Goal: Task Accomplishment & Management: Manage account settings

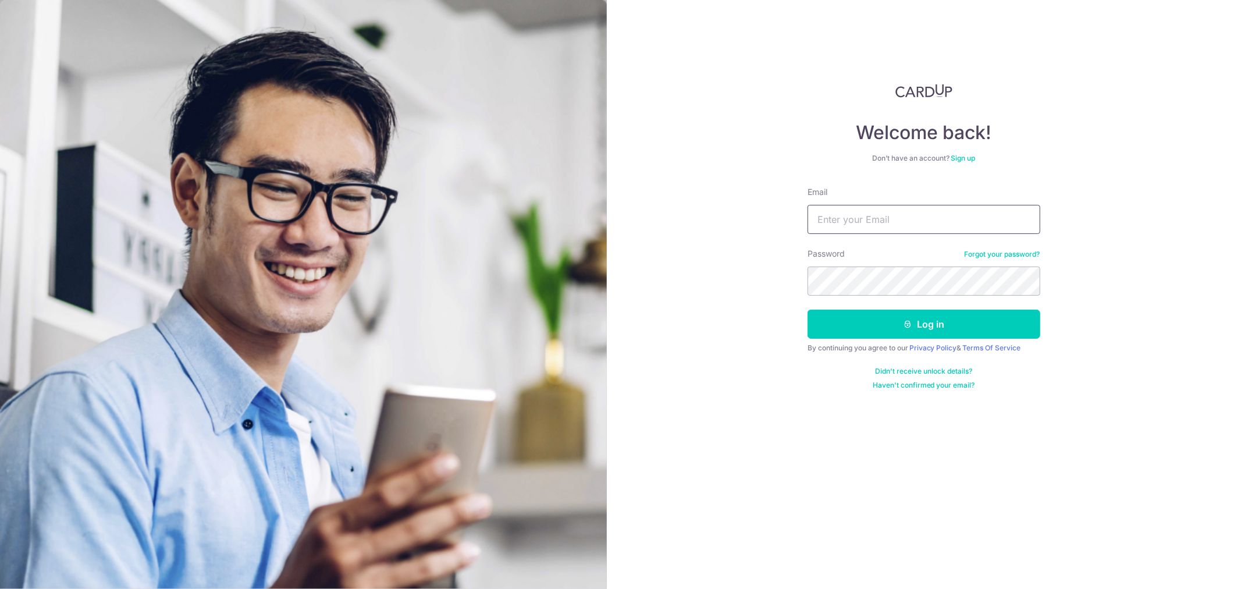
click at [846, 229] on input "Email" at bounding box center [924, 219] width 233 height 29
type input "[EMAIL_ADDRESS][DOMAIN_NAME]"
click at [717, 274] on div "Welcome back! Don’t have an account? Sign up Email [EMAIL_ADDRESS][DOMAIN_NAME]…" at bounding box center [924, 294] width 635 height 589
click at [808, 310] on button "Log in" at bounding box center [924, 324] width 233 height 29
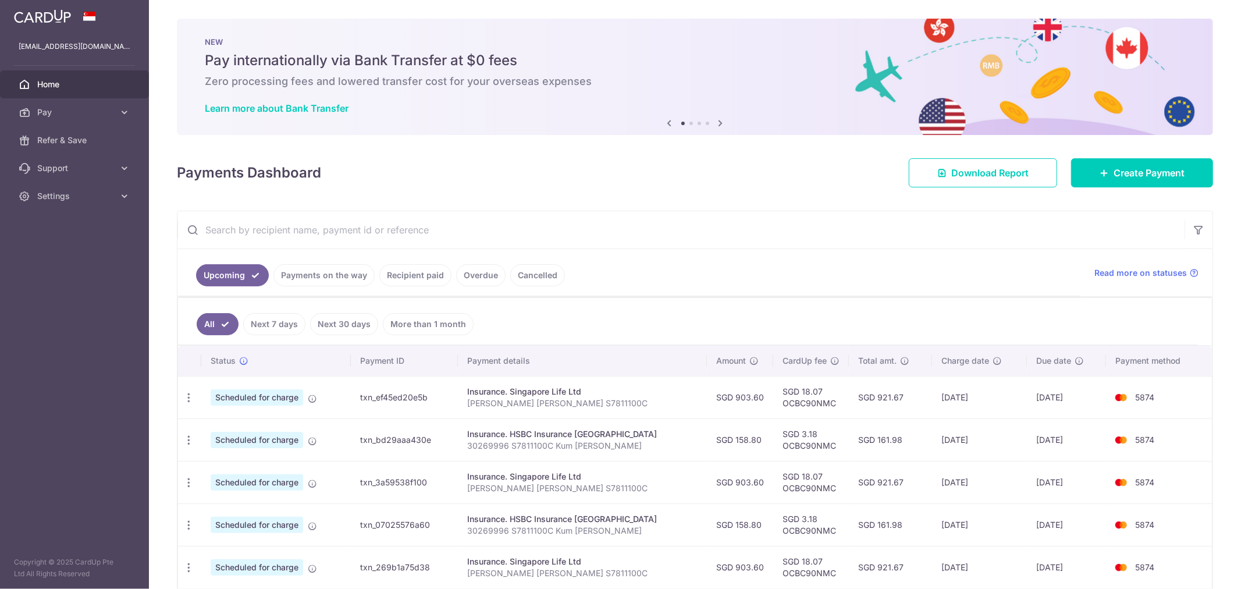
click at [889, 324] on ul "All Next 7 days Next 30 days More than 1 month" at bounding box center [688, 321] width 1020 height 47
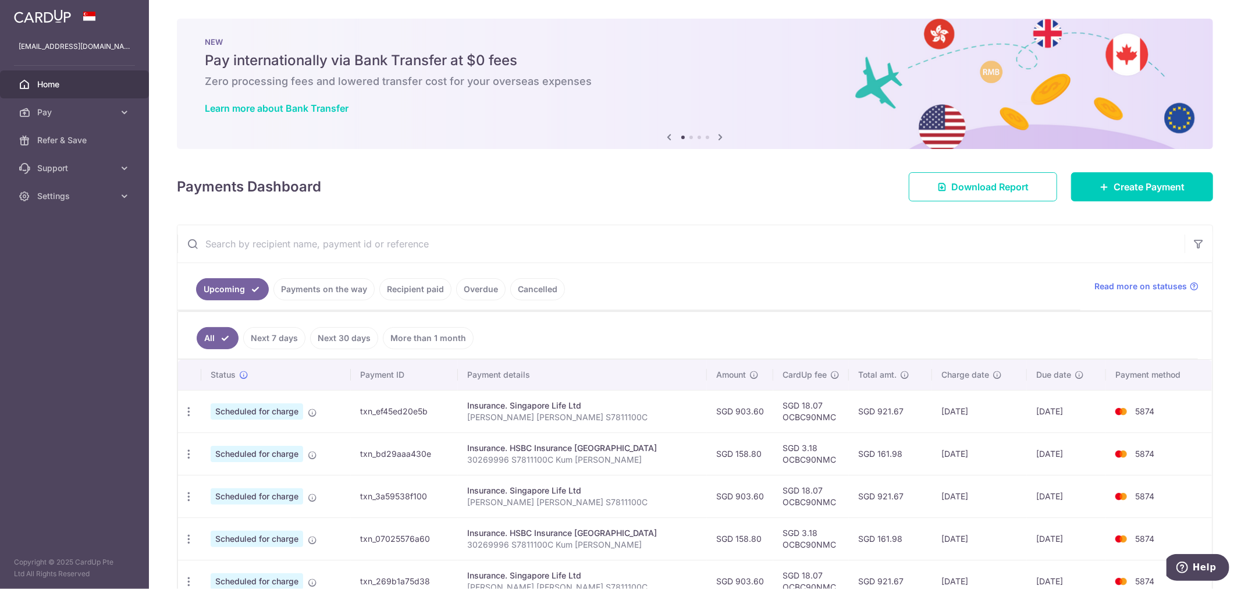
click at [282, 333] on link "Next 7 days" at bounding box center [274, 338] width 62 height 22
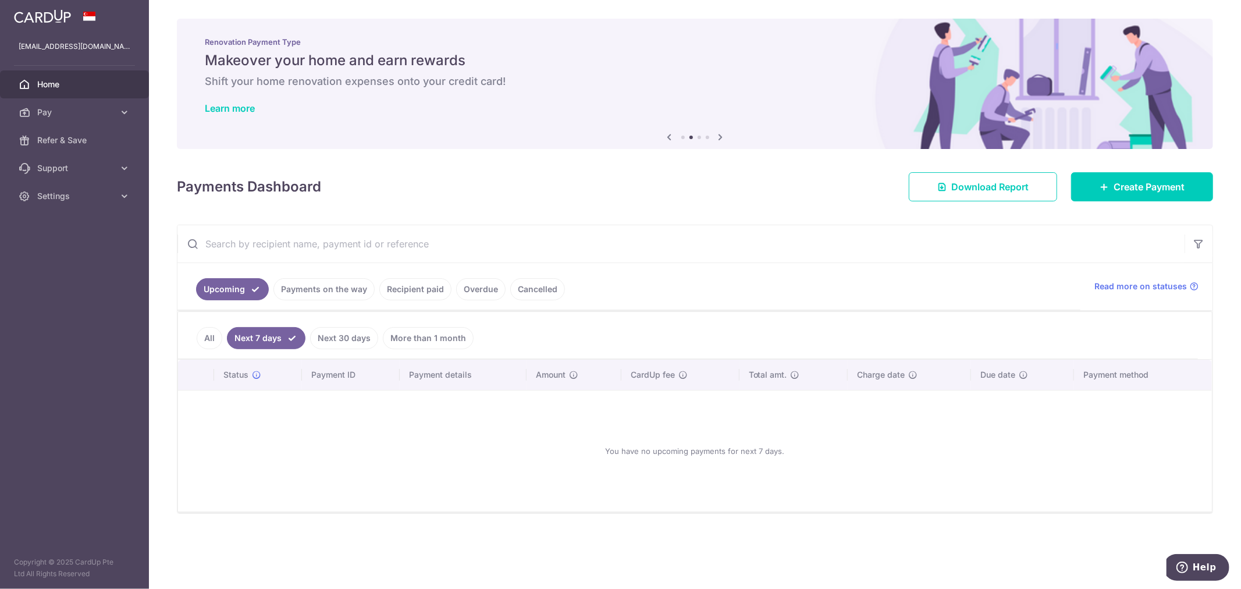
click at [327, 287] on link "Payments on the way" at bounding box center [324, 289] width 101 height 22
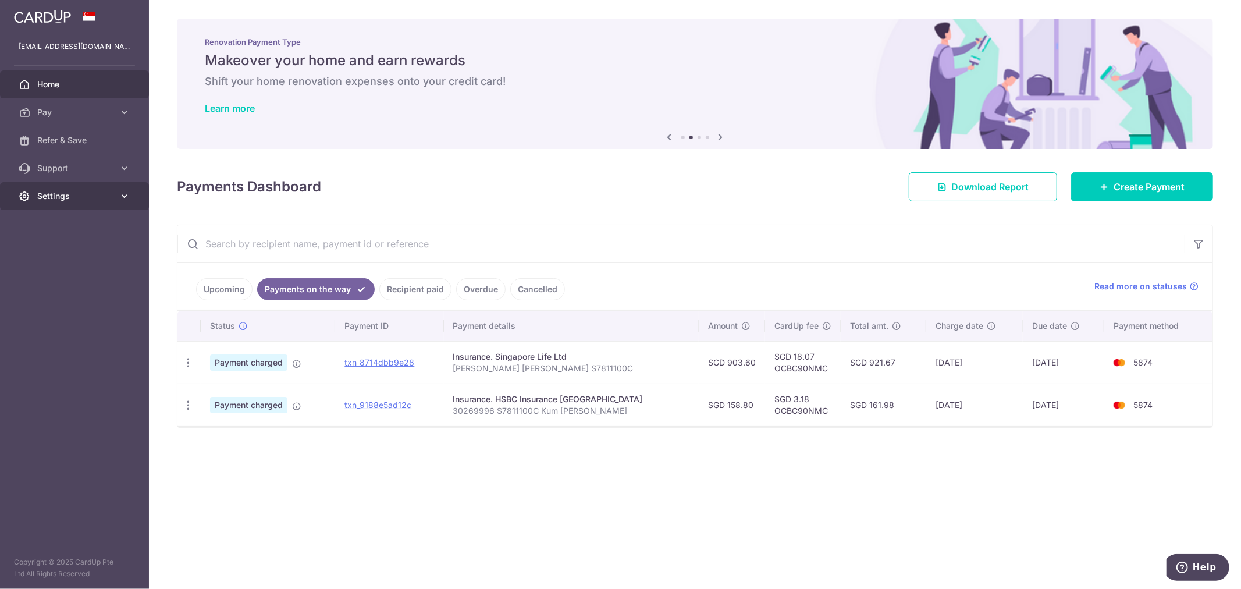
click at [61, 192] on span "Settings" at bounding box center [75, 196] width 77 height 12
click at [55, 240] on link "Logout" at bounding box center [74, 252] width 149 height 28
